Goal: Task Accomplishment & Management: Manage account settings

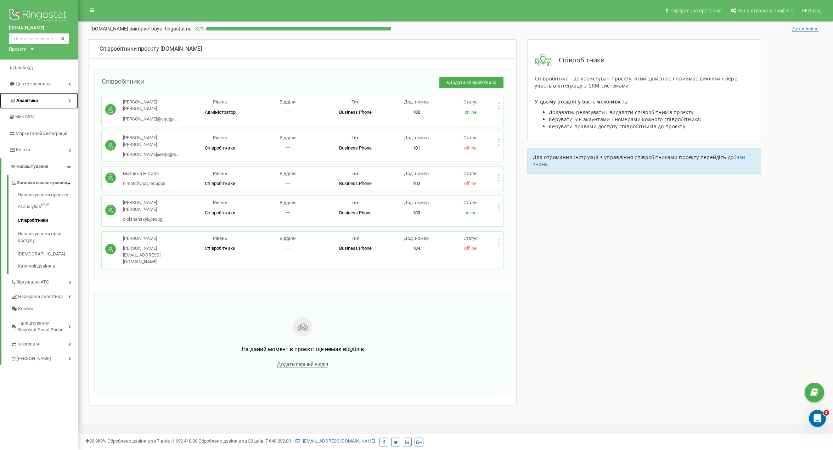
click at [28, 102] on span "Аналiтика" at bounding box center [27, 100] width 22 height 5
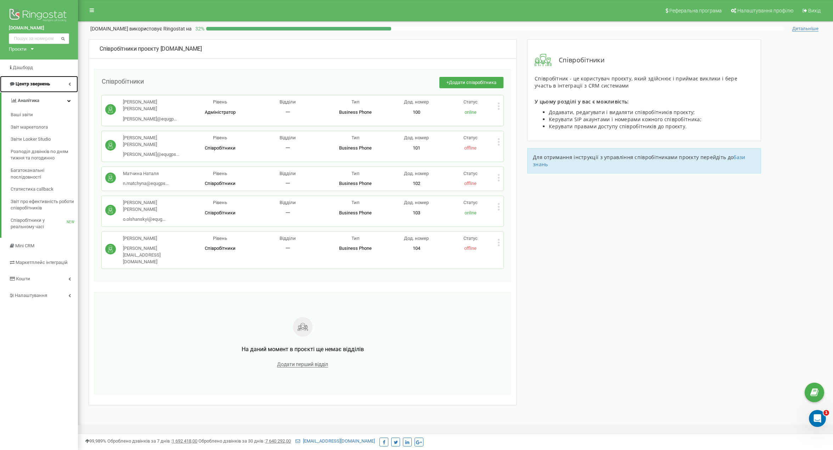
click at [41, 82] on span "Центр звернень" at bounding box center [33, 83] width 34 height 5
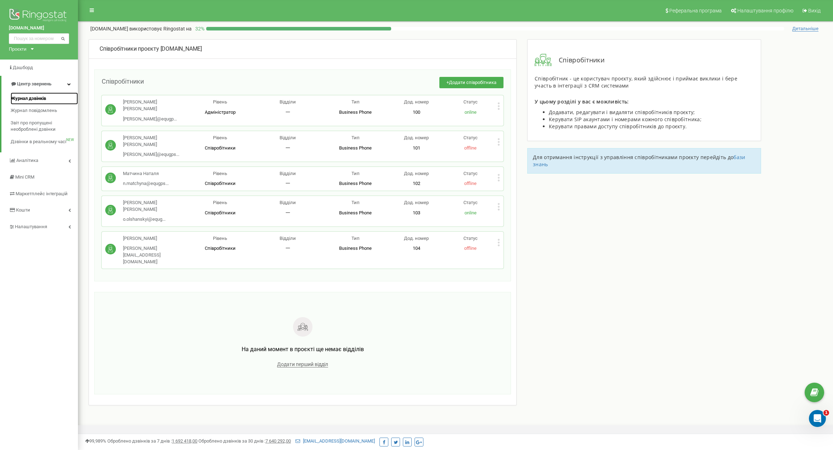
click at [42, 96] on span "Журнал дзвінків" at bounding box center [28, 98] width 35 height 7
click at [34, 96] on span "Журнал дзвінків" at bounding box center [28, 98] width 35 height 7
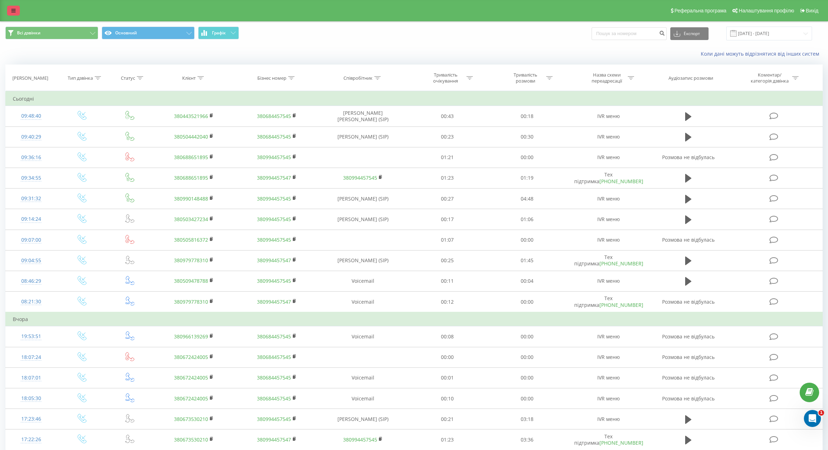
click at [14, 11] on icon at bounding box center [13, 10] width 4 height 5
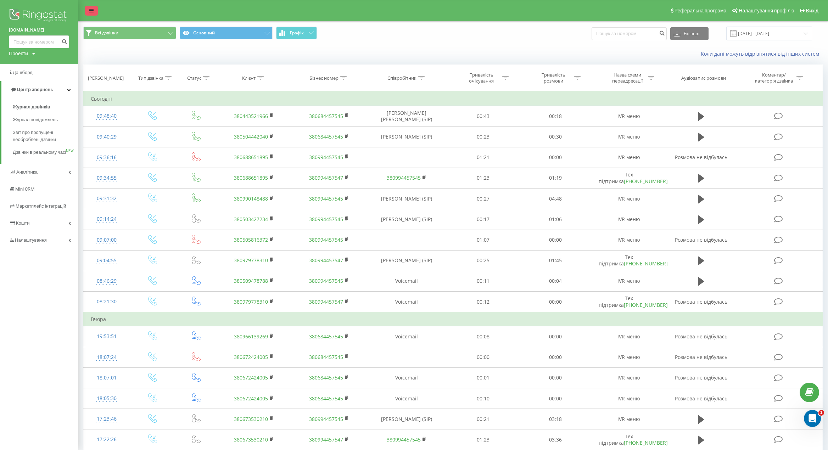
click at [14, 11] on img at bounding box center [39, 16] width 60 height 18
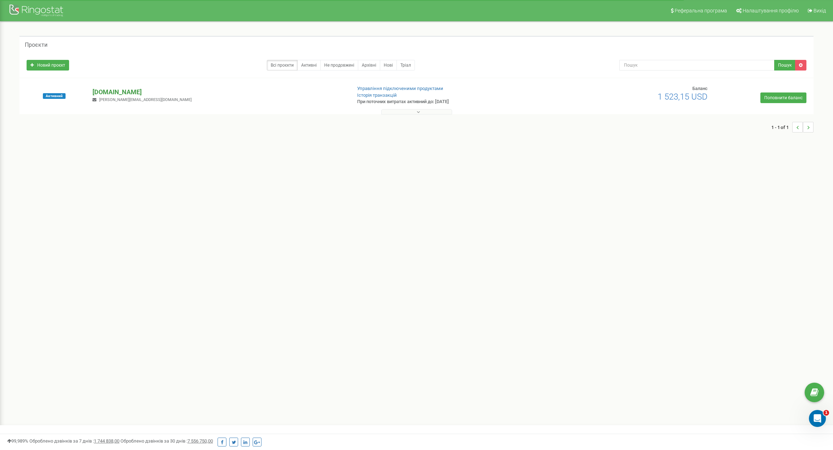
click at [103, 91] on p "[DOMAIN_NAME]" at bounding box center [218, 92] width 253 height 9
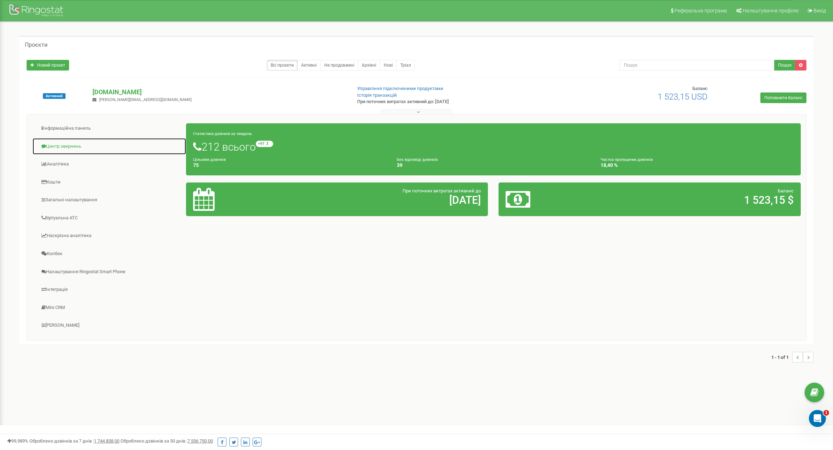
click at [69, 141] on link "Центр звернень" at bounding box center [109, 146] width 154 height 17
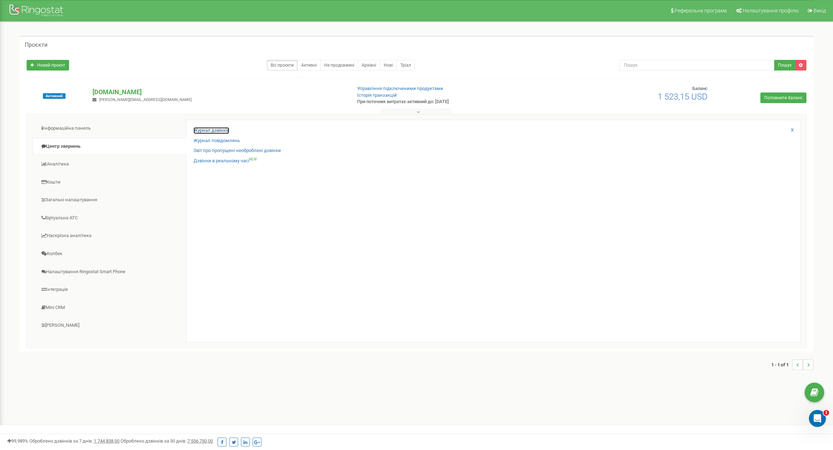
click at [199, 129] on link "Журнал дзвінків" at bounding box center [211, 130] width 36 height 7
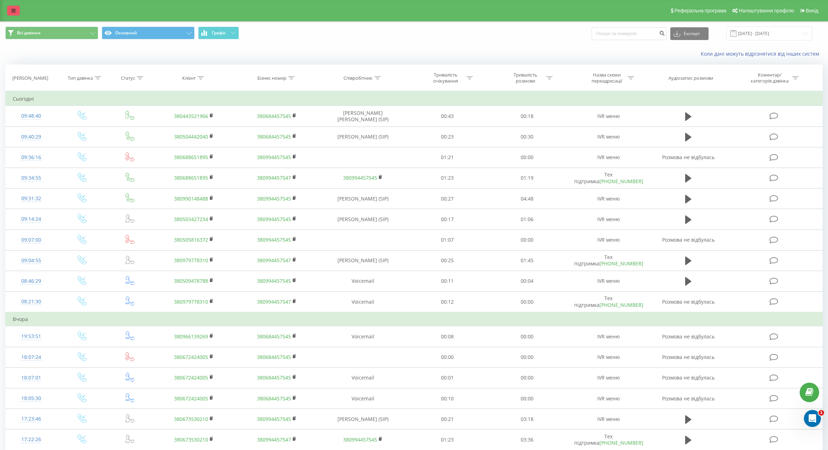
click at [13, 11] on icon at bounding box center [13, 10] width 4 height 5
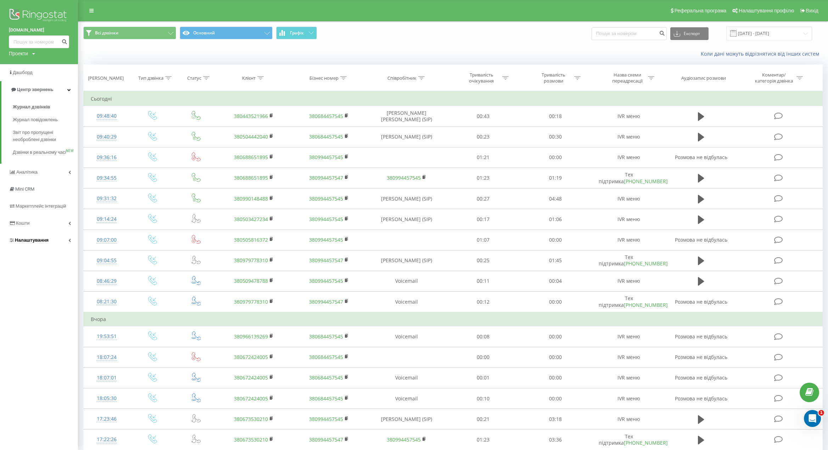
click at [37, 243] on span "Налаштування" at bounding box center [32, 239] width 34 height 5
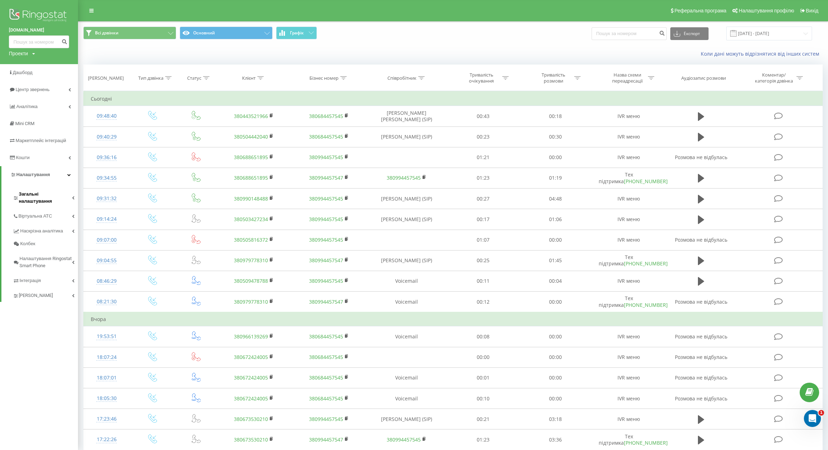
click at [45, 196] on span "Загальні налаштування" at bounding box center [45, 198] width 53 height 14
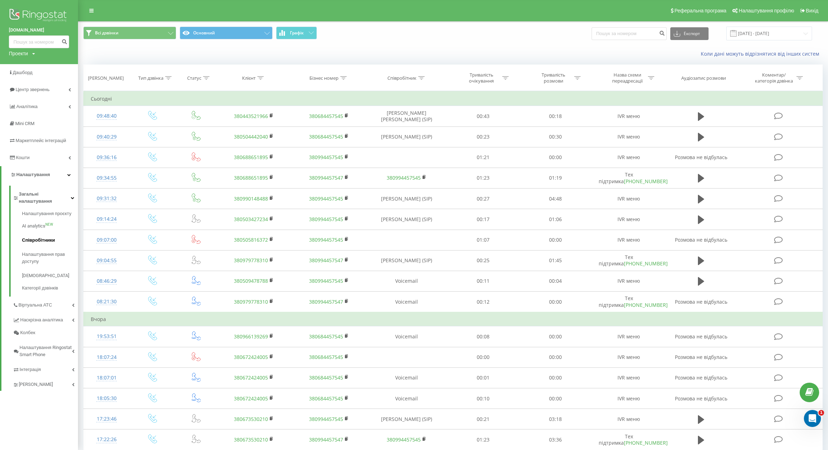
click at [44, 237] on span "Співробітники" at bounding box center [38, 240] width 33 height 7
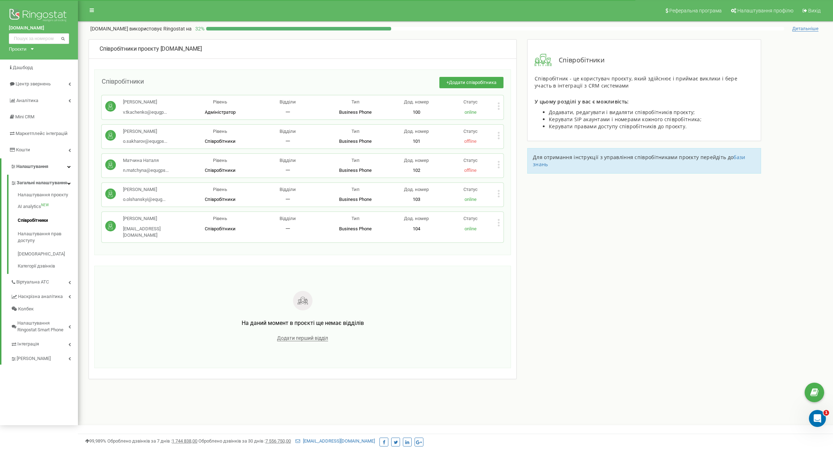
click at [500, 192] on icon at bounding box center [499, 193] width 2 height 7
click at [512, 203] on span "Редагувати" at bounding box center [521, 205] width 28 height 5
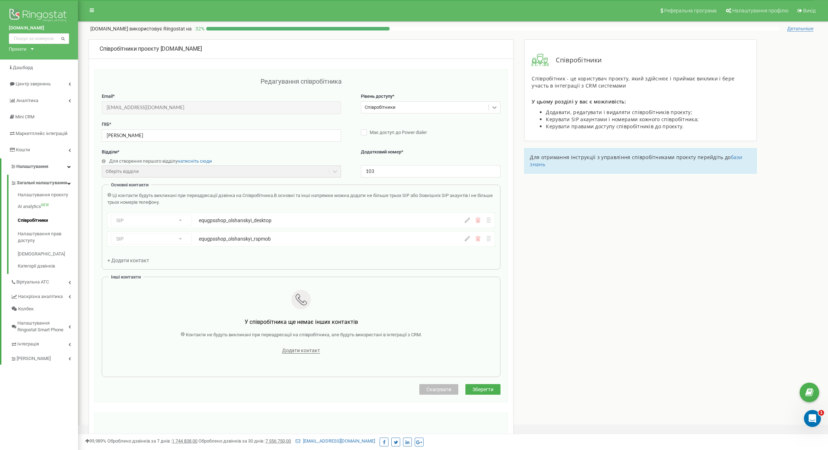
click at [496, 108] on icon at bounding box center [494, 107] width 7 height 7
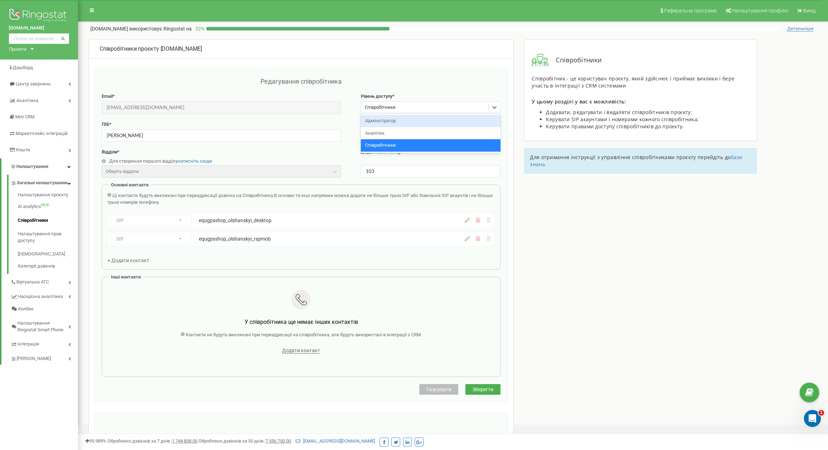
click at [449, 124] on div "Адміністратор" at bounding box center [431, 121] width 140 height 12
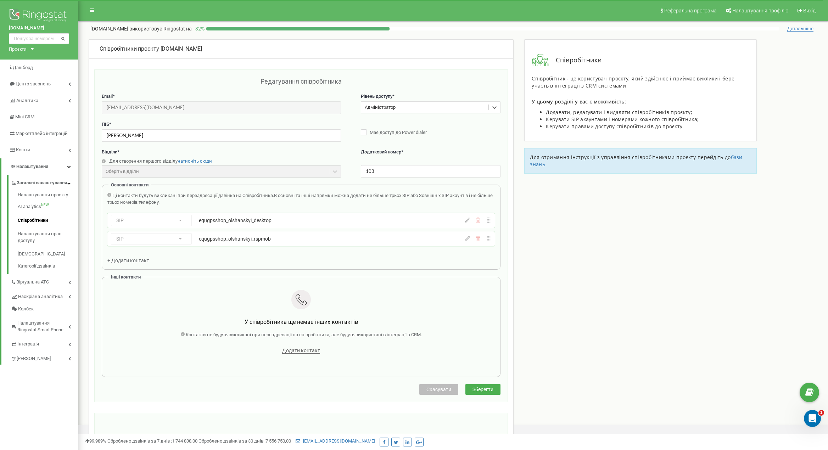
click at [489, 389] on span "Зберегти" at bounding box center [482, 390] width 21 height 6
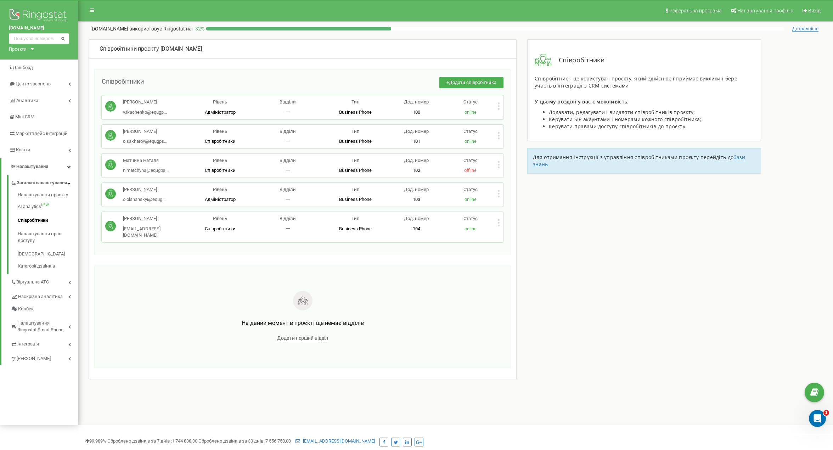
click at [219, 84] on div "+ Додати співробітника" at bounding box center [324, 86] width 360 height 19
click at [482, 82] on span "Додати співробітника" at bounding box center [472, 82] width 47 height 5
